Goal: Information Seeking & Learning: Learn about a topic

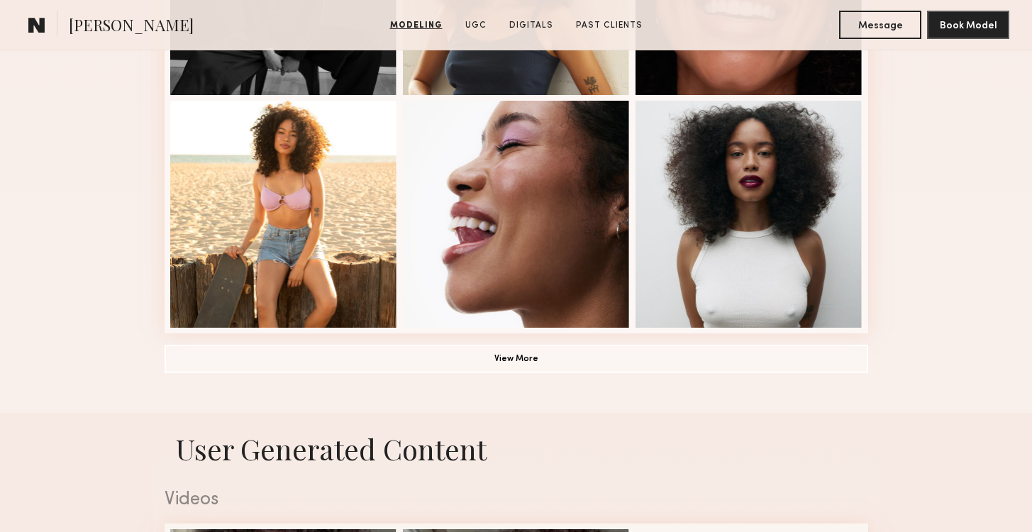
scroll to position [1045, 0]
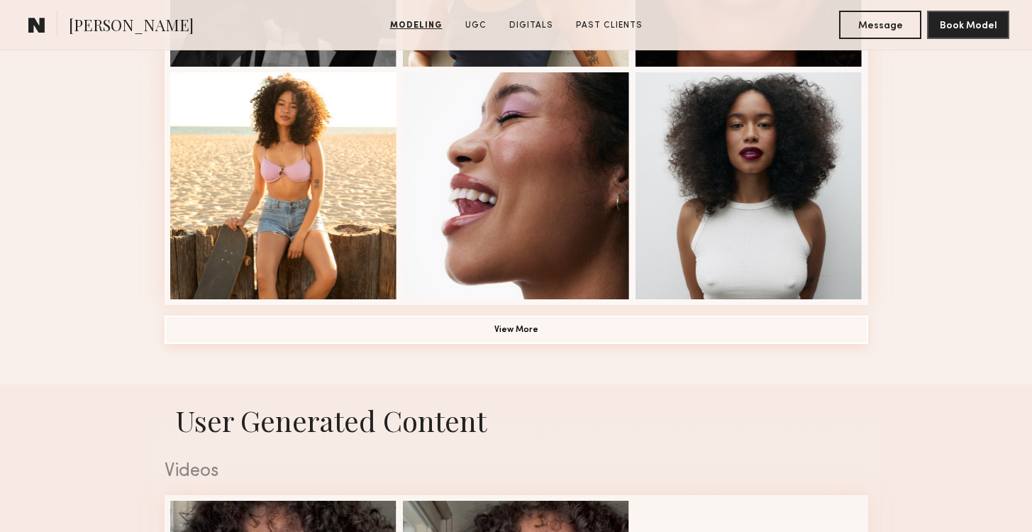
click at [381, 324] on button "View More" at bounding box center [517, 330] width 704 height 28
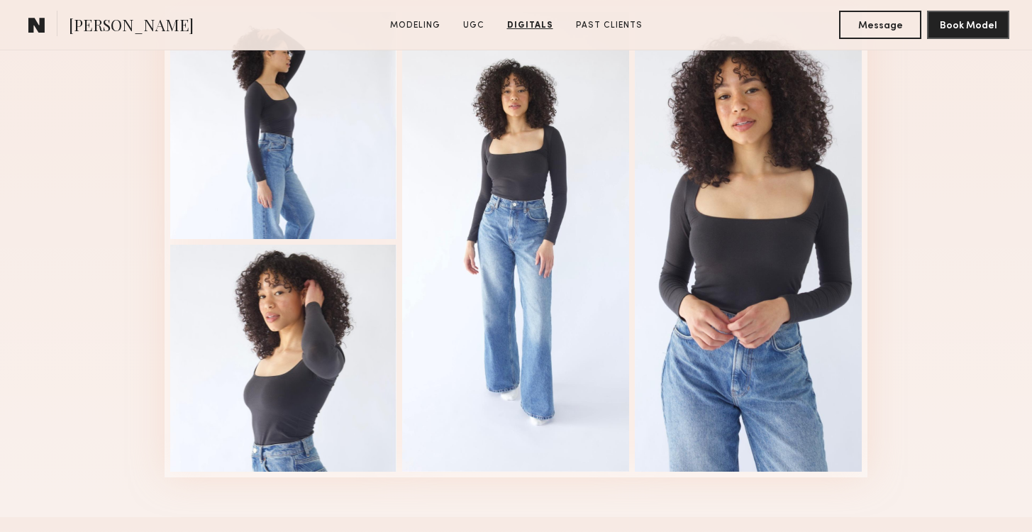
scroll to position [2569, 0]
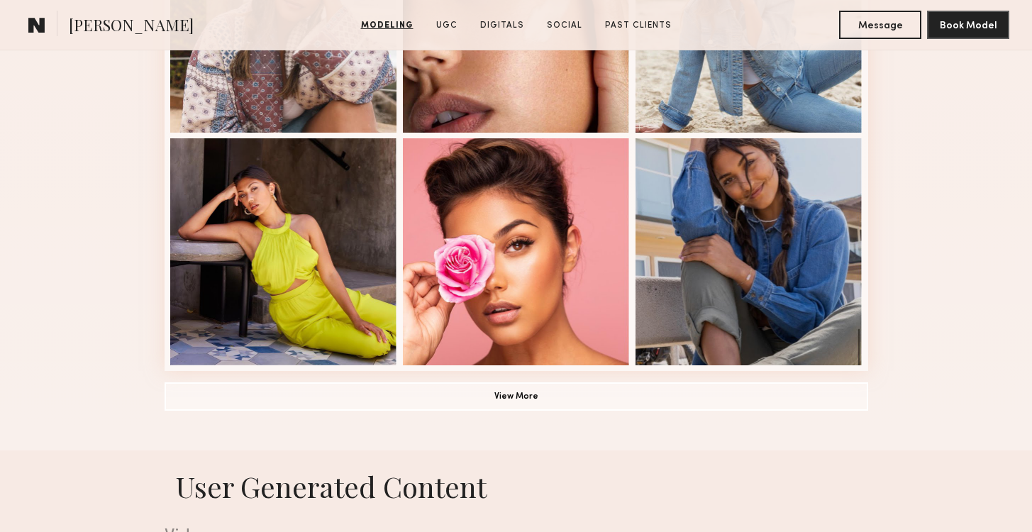
scroll to position [979, 0]
click at [593, 397] on button "View More" at bounding box center [517, 395] width 704 height 28
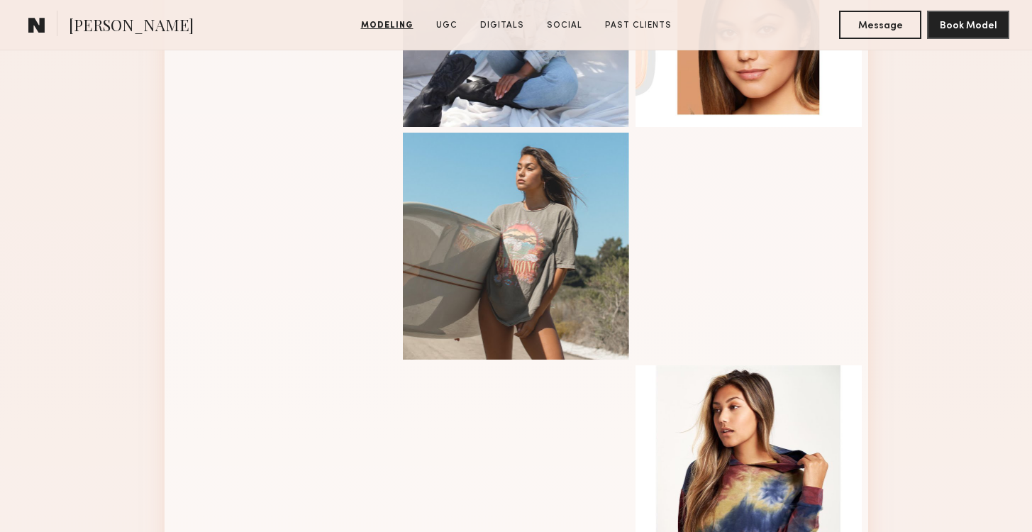
scroll to position [1453, 0]
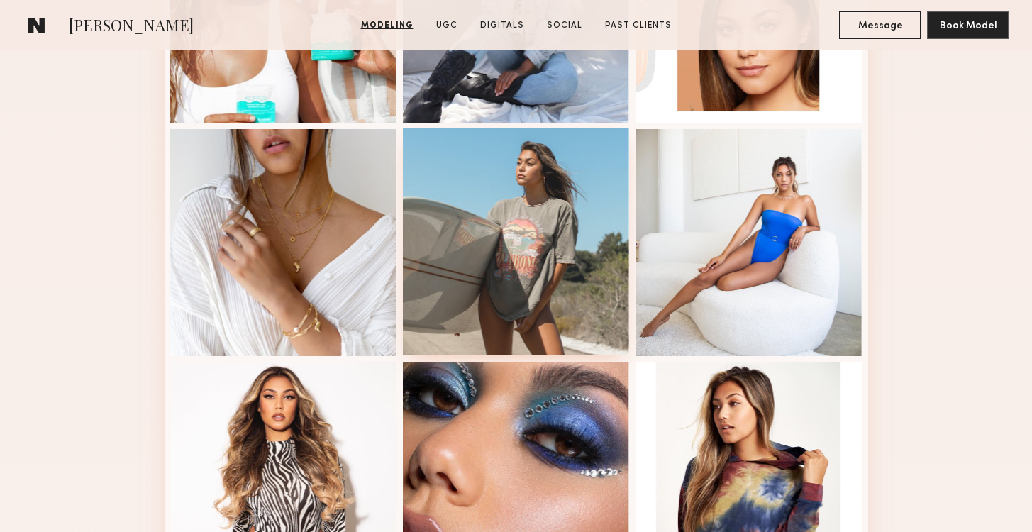
click at [540, 272] on div at bounding box center [516, 241] width 227 height 227
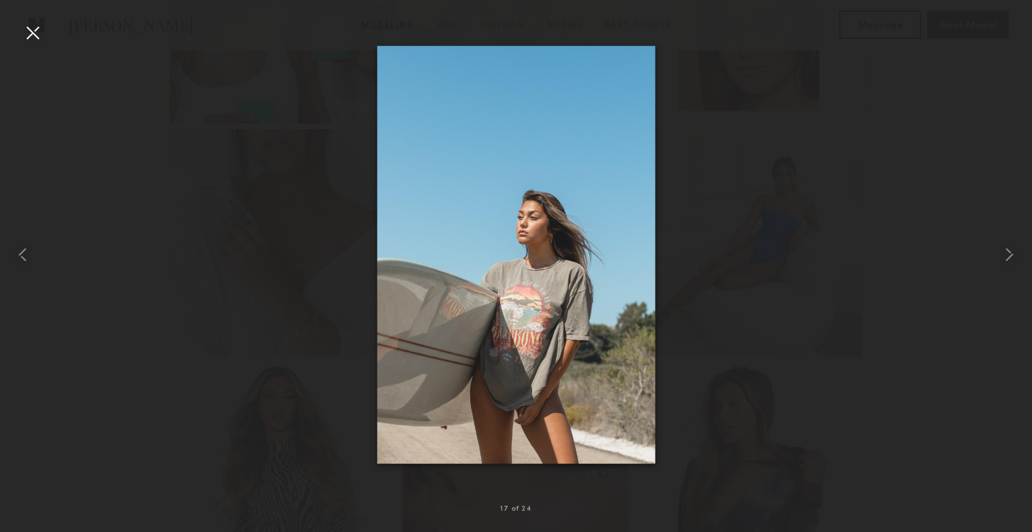
click at [40, 37] on div at bounding box center [32, 32] width 23 height 23
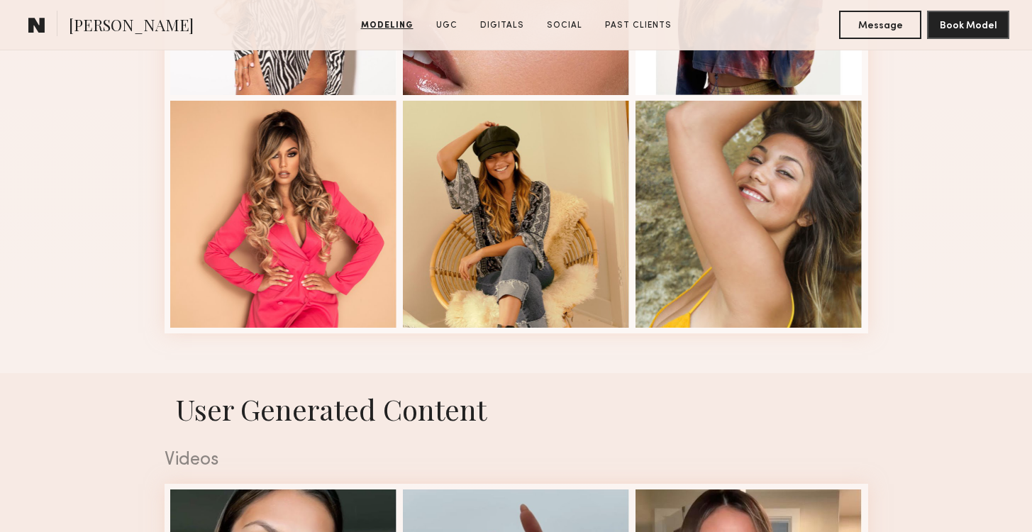
scroll to position [1958, 0]
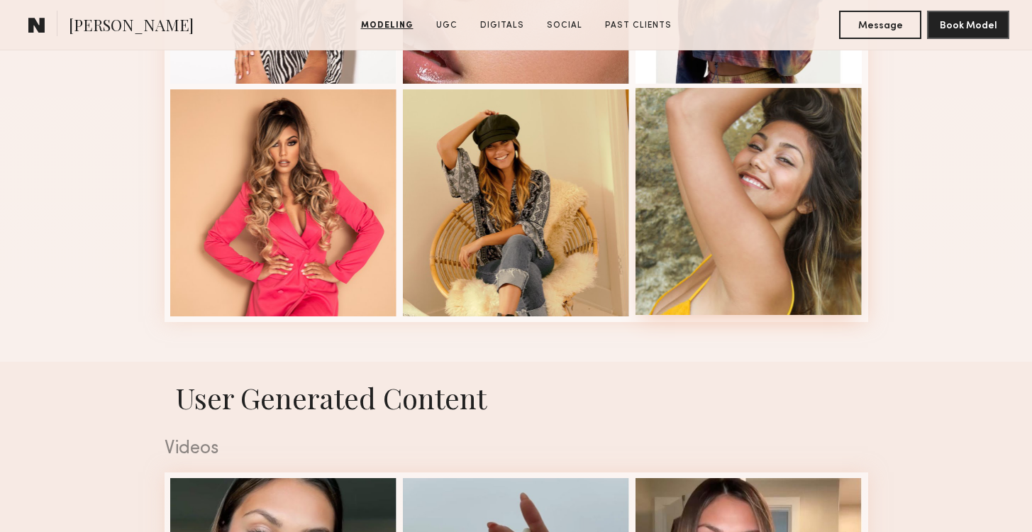
click at [714, 218] on div at bounding box center [748, 201] width 227 height 227
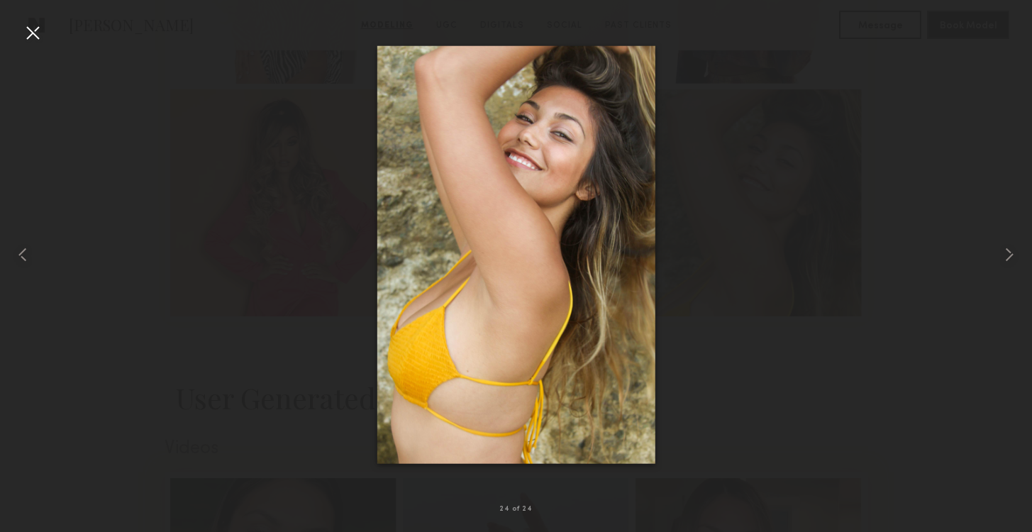
click at [30, 34] on div at bounding box center [32, 32] width 23 height 23
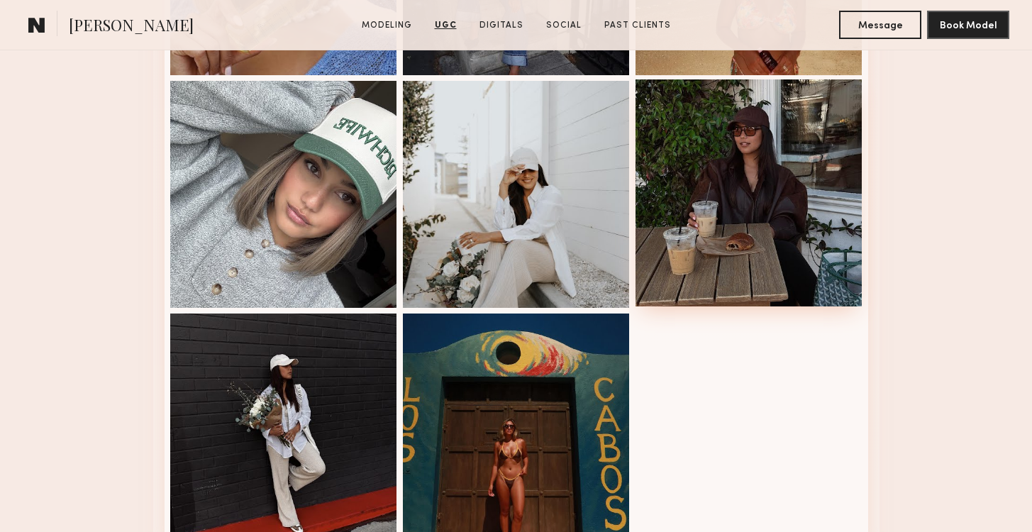
scroll to position [3386, 0]
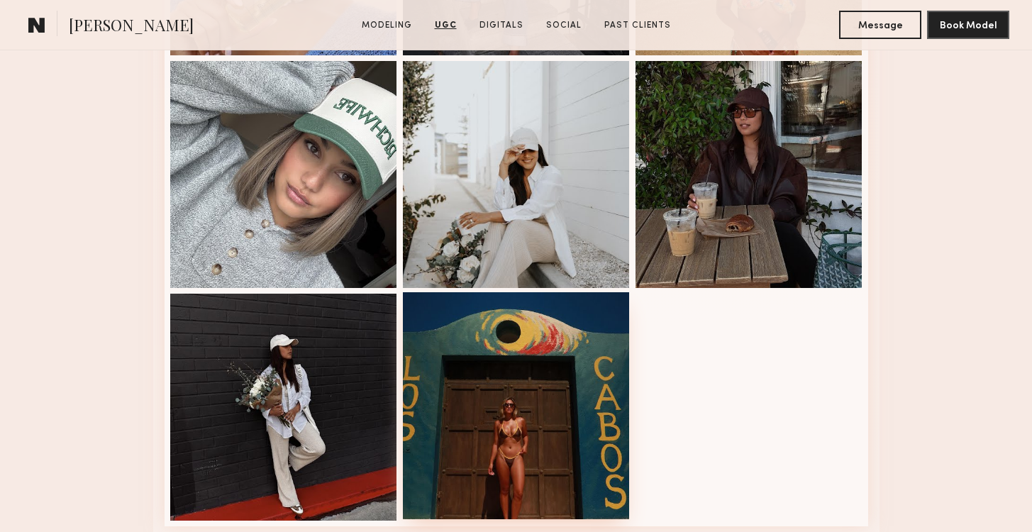
click at [517, 445] on div at bounding box center [516, 405] width 227 height 227
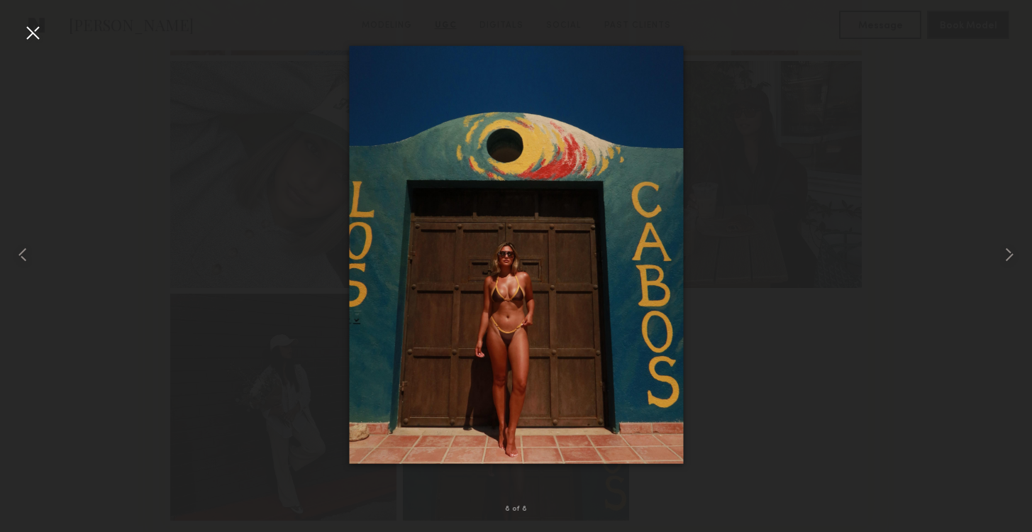
click at [33, 21] on div at bounding box center [32, 32] width 23 height 23
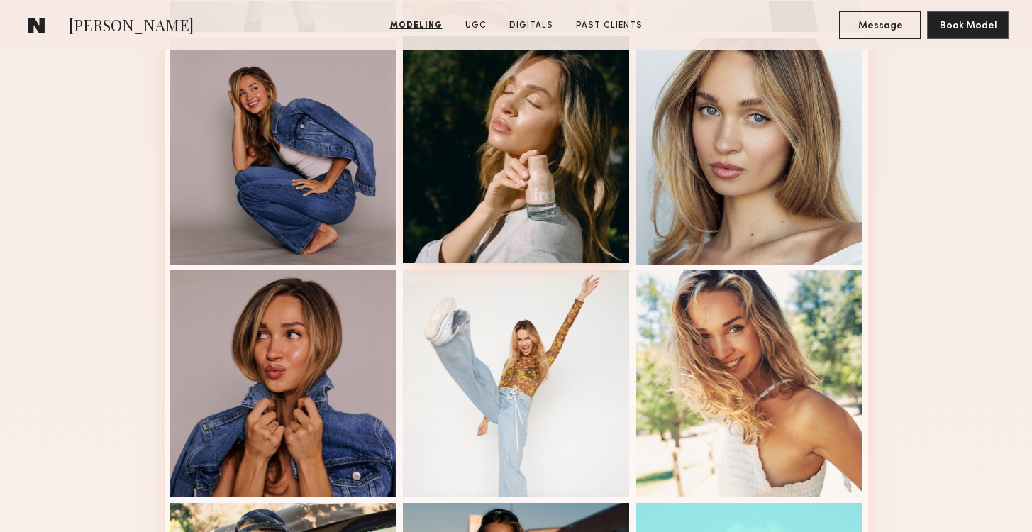
scroll to position [645, 0]
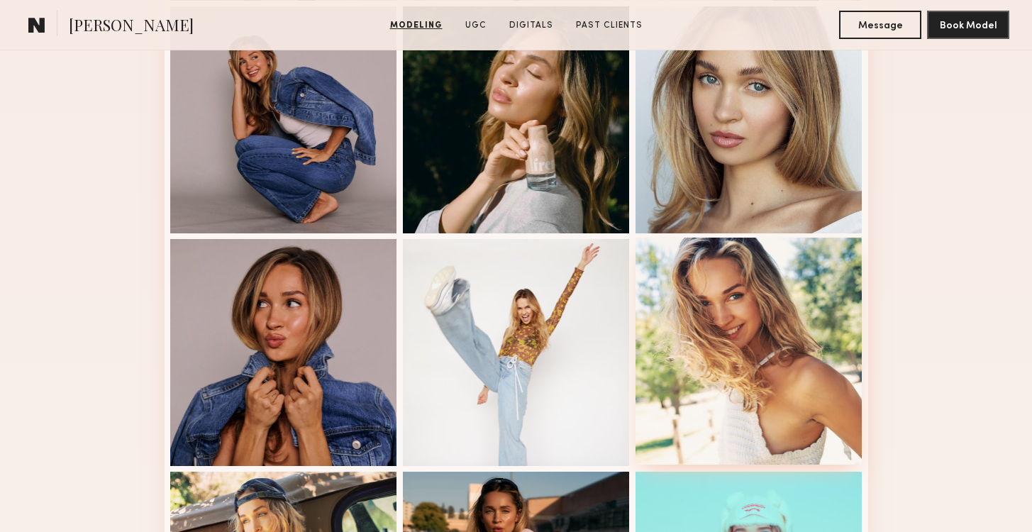
click at [718, 365] on div at bounding box center [748, 351] width 227 height 227
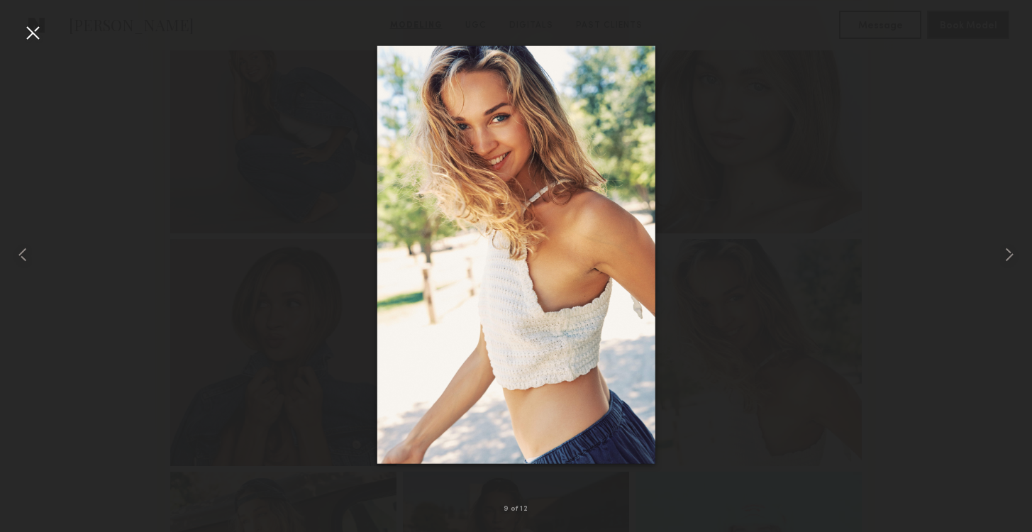
click at [26, 27] on div at bounding box center [32, 32] width 23 height 23
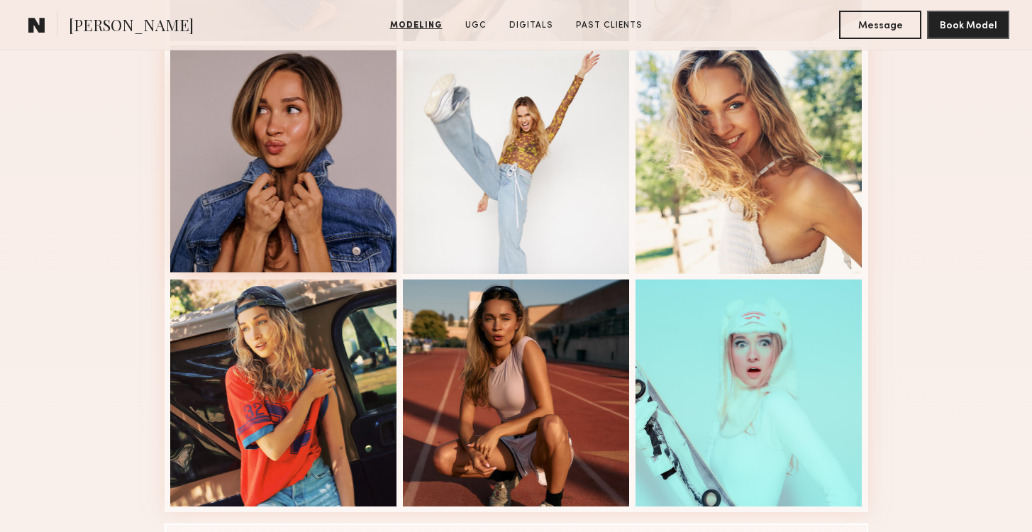
scroll to position [847, 0]
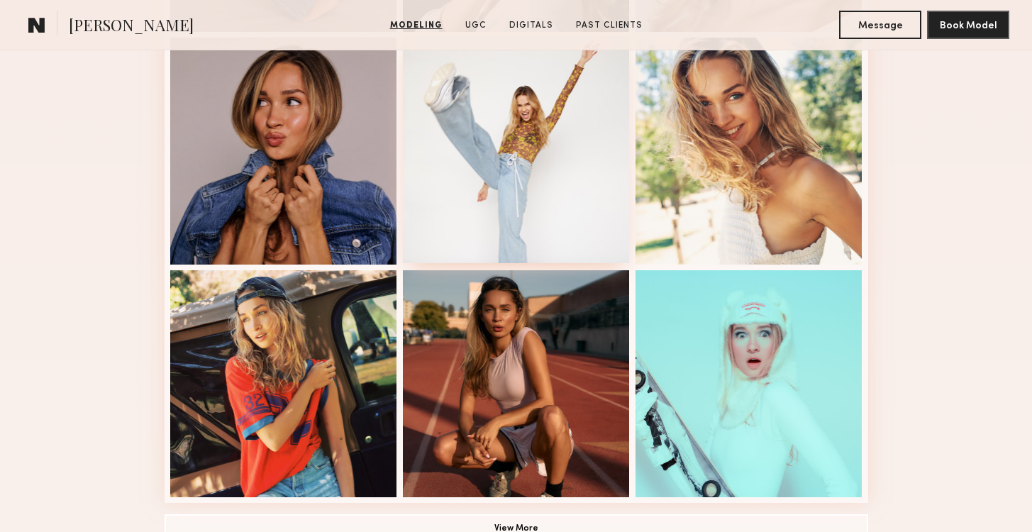
click at [481, 189] on div at bounding box center [516, 149] width 227 height 227
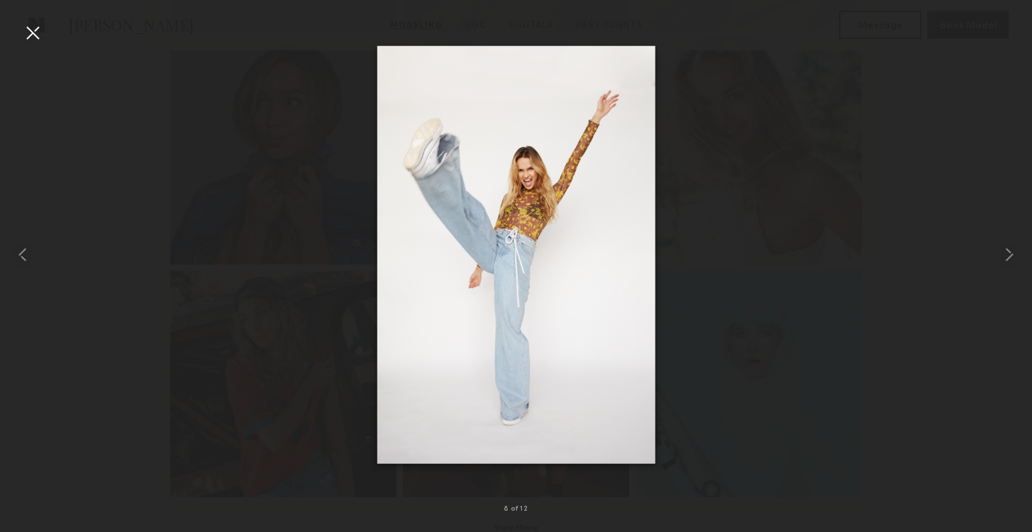
click at [31, 33] on div at bounding box center [32, 32] width 23 height 23
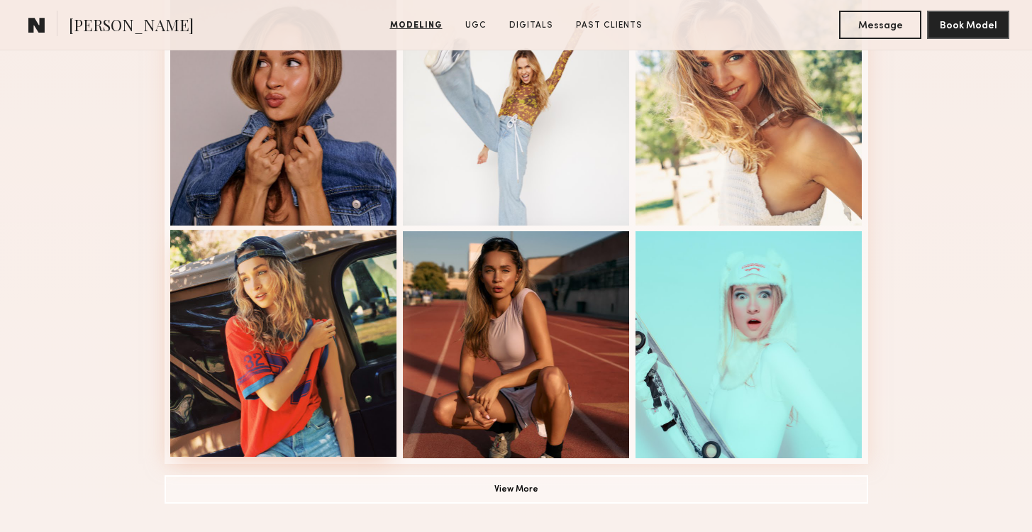
scroll to position [998, 0]
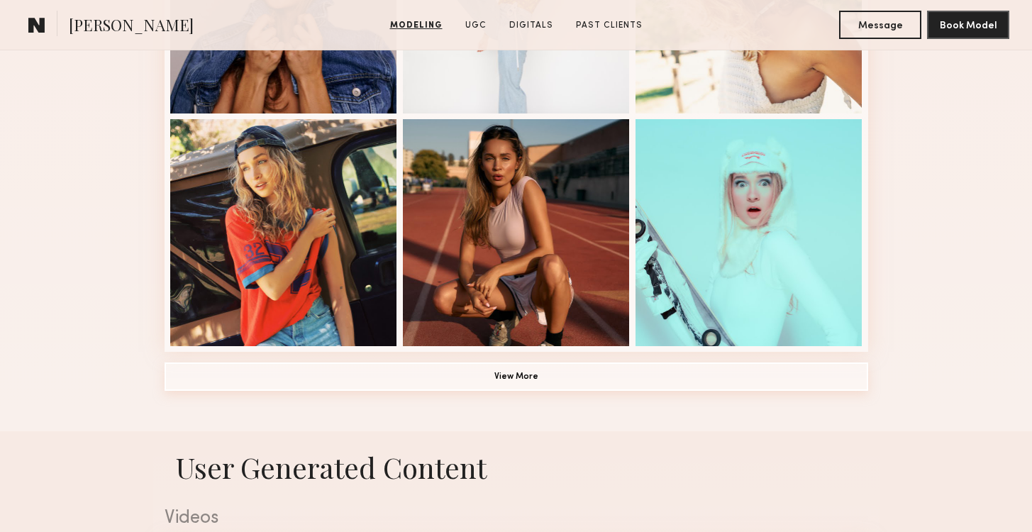
click at [421, 378] on button "View More" at bounding box center [517, 376] width 704 height 28
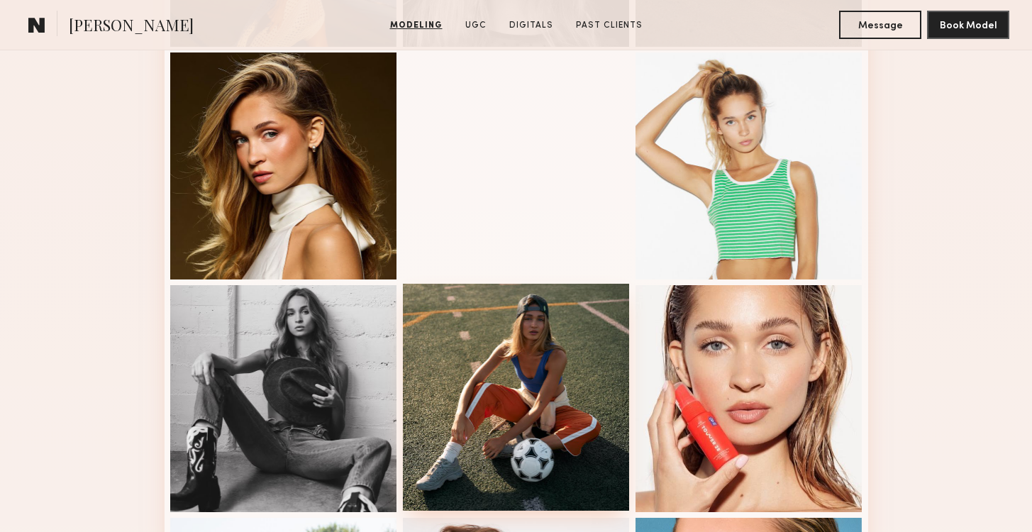
scroll to position [1529, 0]
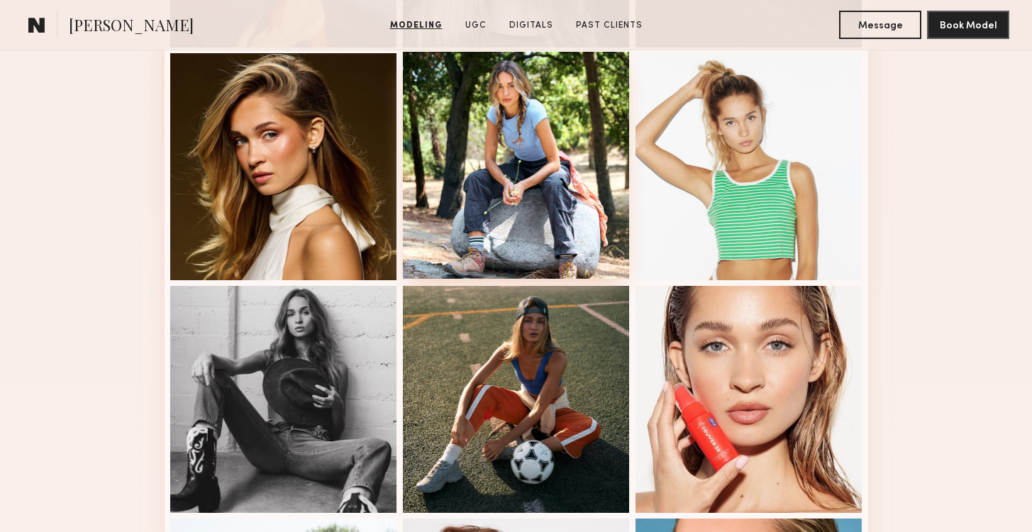
click at [467, 190] on div at bounding box center [516, 165] width 227 height 227
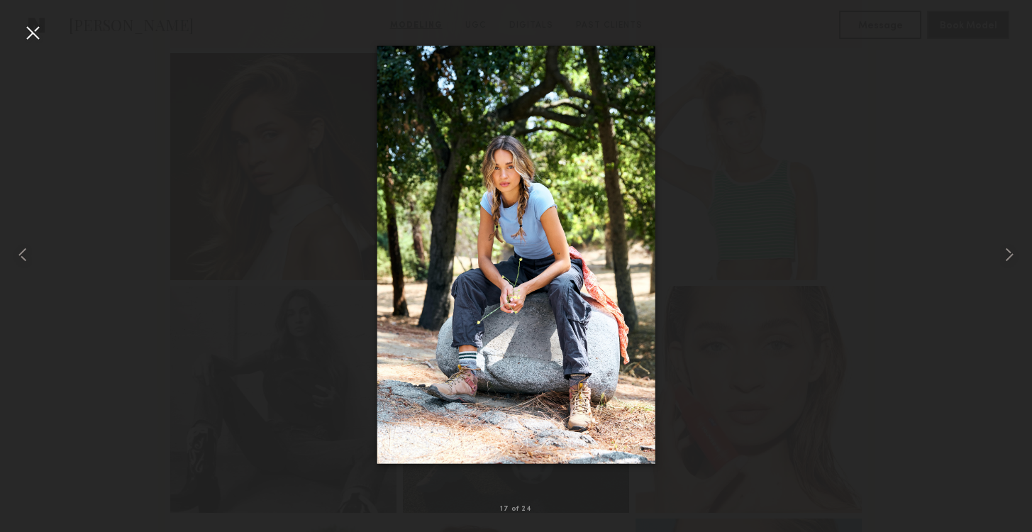
click at [35, 39] on div at bounding box center [32, 32] width 23 height 23
